Goal: Task Accomplishment & Management: Manage account settings

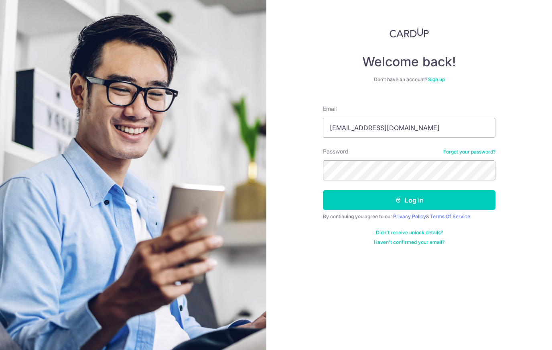
type input "[EMAIL_ADDRESS][DOMAIN_NAME]"
click at [410, 200] on button "Log in" at bounding box center [409, 200] width 173 height 20
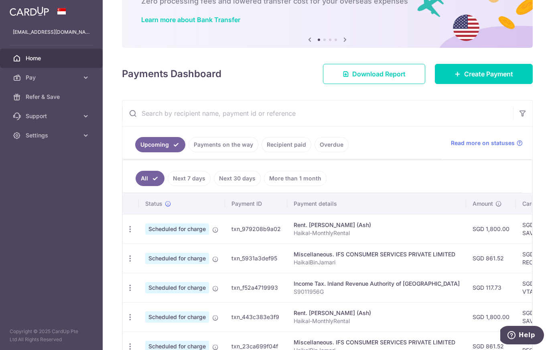
scroll to position [54, 0]
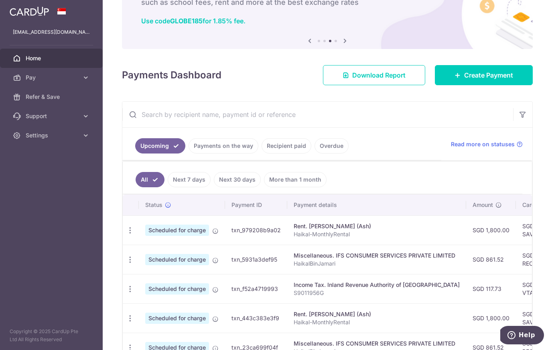
click at [292, 146] on link "Recipient paid" at bounding box center [287, 145] width 50 height 15
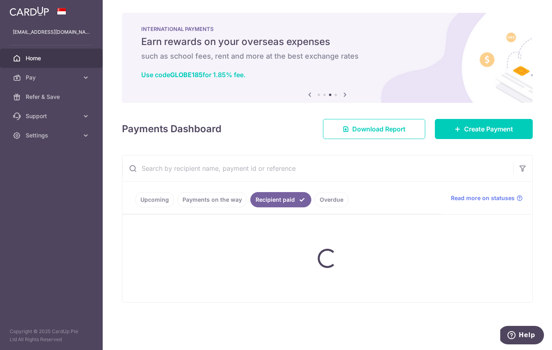
scroll to position [0, 0]
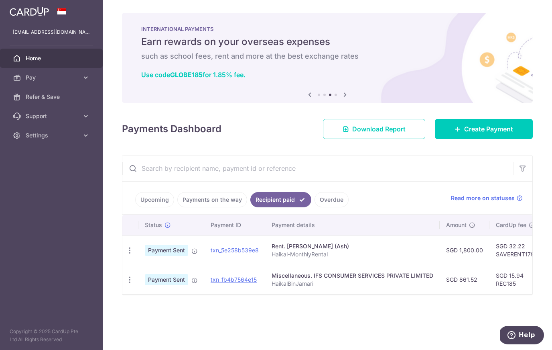
click at [214, 198] on link "Payments on the way" at bounding box center [212, 199] width 70 height 15
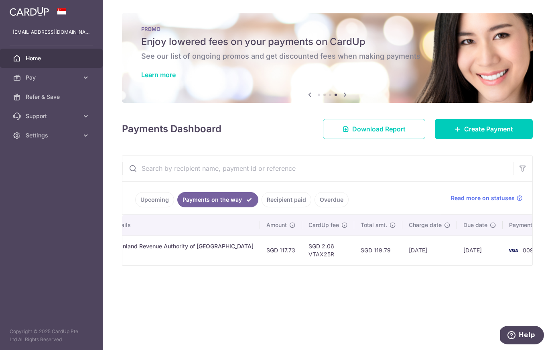
scroll to position [0, 195]
